Goal: Check status: Check status

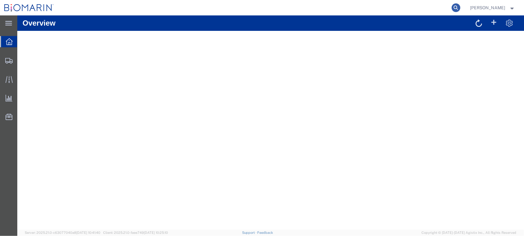
click at [460, 9] on icon at bounding box center [456, 7] width 9 height 9
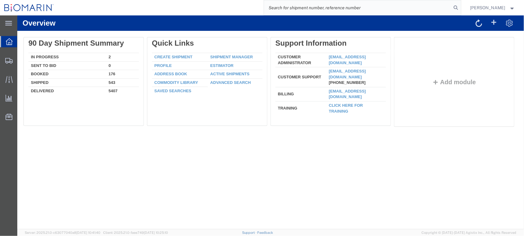
paste input "RITM0393080"
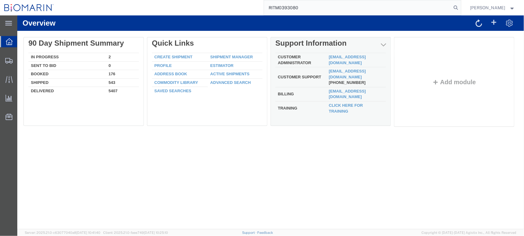
type input "RITM0393080"
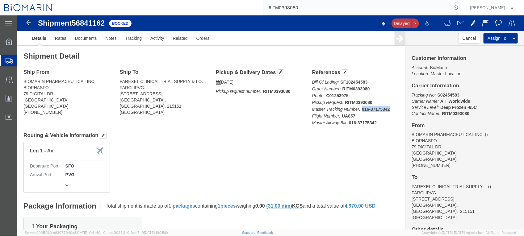
drag, startPoint x: 370, startPoint y: 94, endPoint x: 374, endPoint y: 94, distance: 4.0
click p "Bill Of Lading: SF102454583 Order Number: RITM0393080 Route: C01253975 Pickup R…"
copy b "016-37175342"
